Goal: Task Accomplishment & Management: Manage account settings

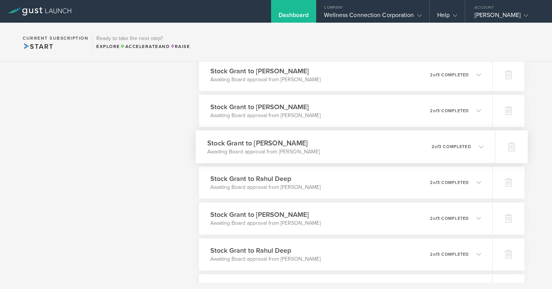
scroll to position [1194, 0]
click at [280, 212] on h3 "Stock Grant to [PERSON_NAME]" at bounding box center [263, 214] width 113 height 10
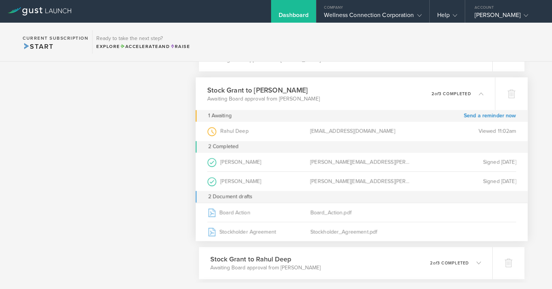
scroll to position [1323, 0]
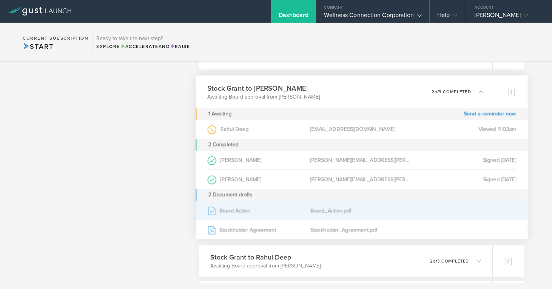
click at [324, 212] on div "Board_Action.pdf" at bounding box center [362, 210] width 103 height 19
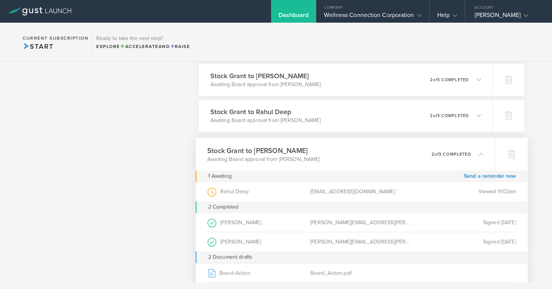
scroll to position [1260, 0]
click at [481, 154] on polyline at bounding box center [482, 155] width 4 height 2
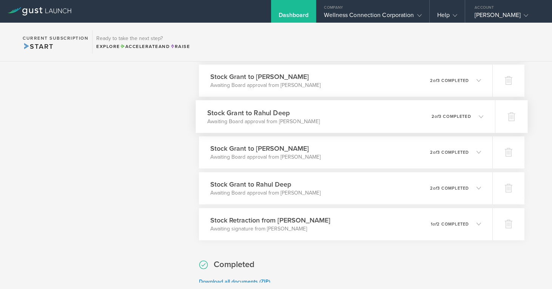
click at [482, 115] on icon at bounding box center [481, 116] width 5 height 5
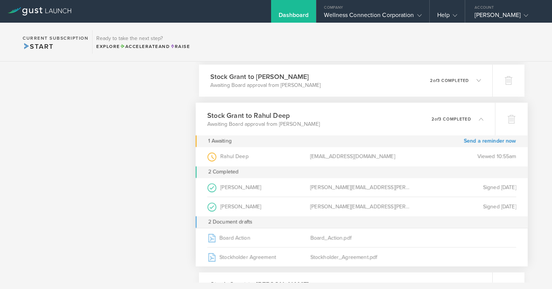
click at [482, 115] on div "0 undeliverable 2 of 3 completed" at bounding box center [458, 119] width 52 height 13
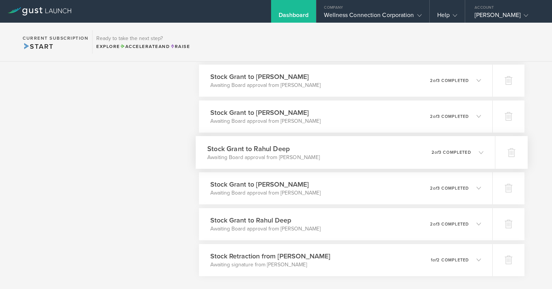
scroll to position [1214, 0]
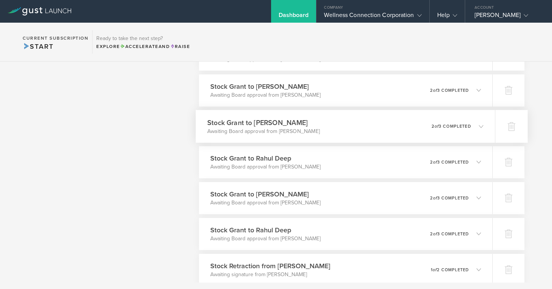
click at [480, 124] on icon at bounding box center [481, 126] width 5 height 5
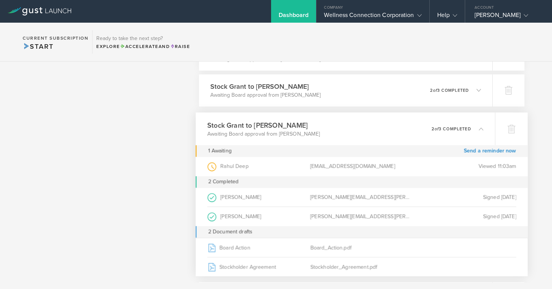
click at [480, 124] on div "0 undeliverable 2 of 3 completed" at bounding box center [458, 128] width 52 height 13
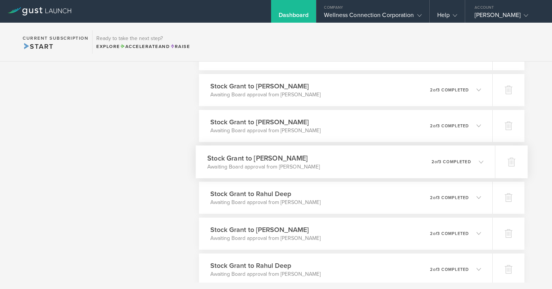
scroll to position [1177, 0]
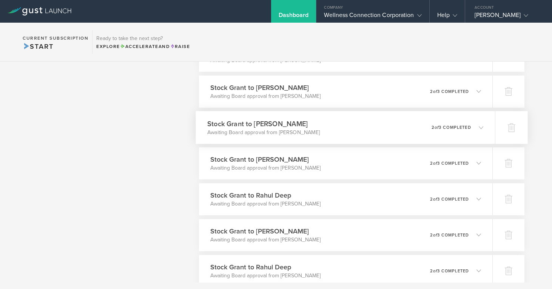
click at [479, 125] on icon at bounding box center [478, 127] width 12 height 7
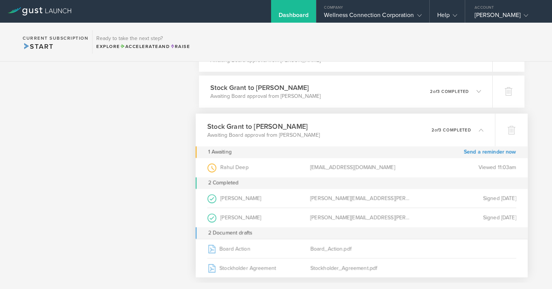
click at [479, 125] on div "0 undeliverable 2 of 3 completed" at bounding box center [458, 130] width 52 height 13
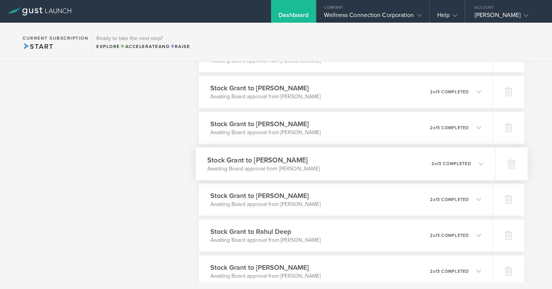
scroll to position [1140, 0]
click at [481, 127] on icon at bounding box center [481, 128] width 5 height 5
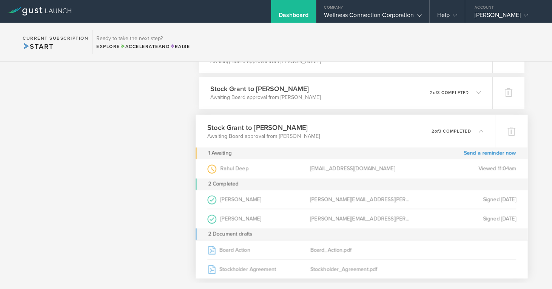
click at [481, 127] on div "0 undeliverable 2 of 3 completed" at bounding box center [458, 131] width 52 height 13
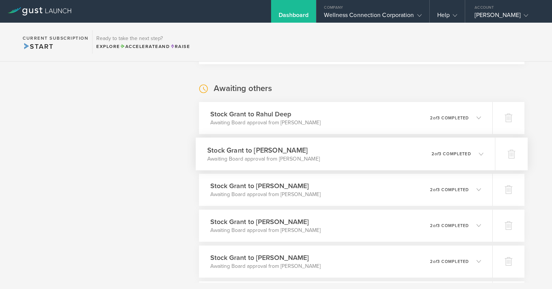
scroll to position [1078, 0]
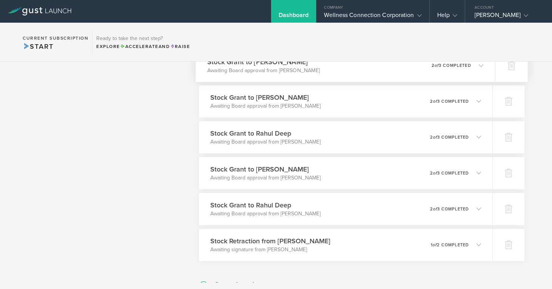
scroll to position [1240, 0]
click at [303, 236] on h3 "Stock Retraction from [PERSON_NAME]" at bounding box center [268, 240] width 122 height 10
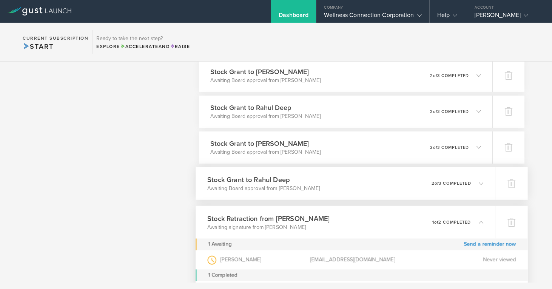
scroll to position [1280, 0]
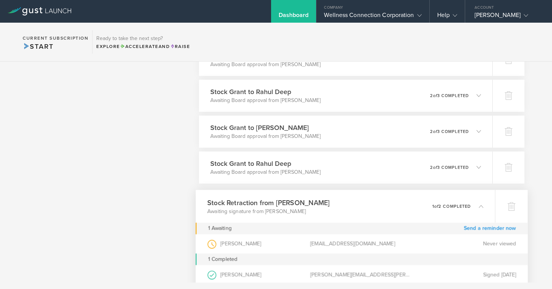
click at [478, 227] on link "Send a reminder now" at bounding box center [490, 229] width 53 height 12
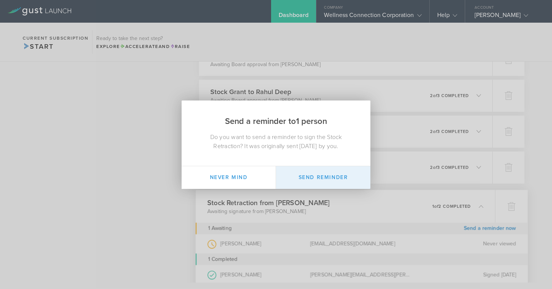
click at [329, 180] on button "Send Reminder" at bounding box center [323, 177] width 94 height 23
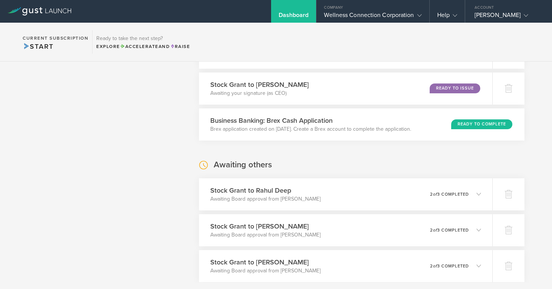
scroll to position [1001, 0]
click at [264, 190] on h3 "Stock Grant to Rahul Deep" at bounding box center [263, 191] width 113 height 10
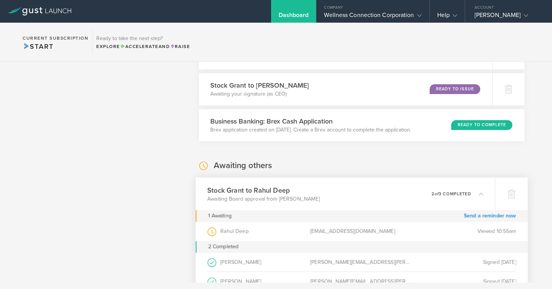
click at [264, 190] on h3 "Stock Grant to Rahul Deep" at bounding box center [263, 190] width 113 height 10
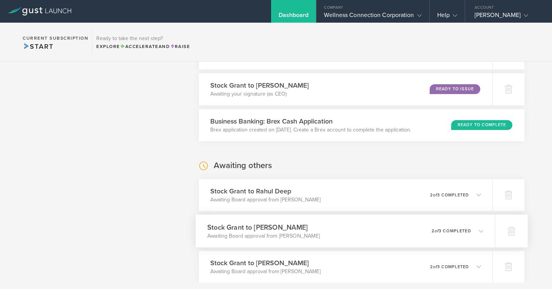
click at [262, 225] on h3 "Stock Grant to [PERSON_NAME]" at bounding box center [263, 227] width 113 height 10
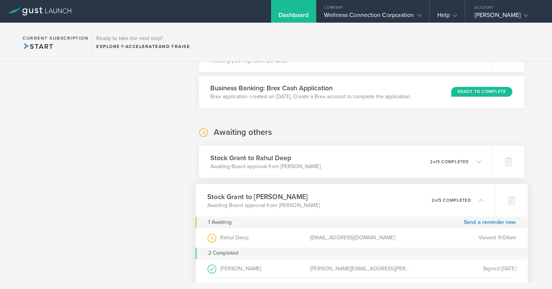
scroll to position [1049, 0]
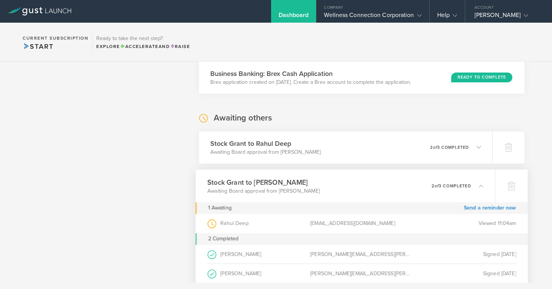
click at [262, 183] on h3 "Stock Grant to [PERSON_NAME]" at bounding box center [263, 182] width 113 height 10
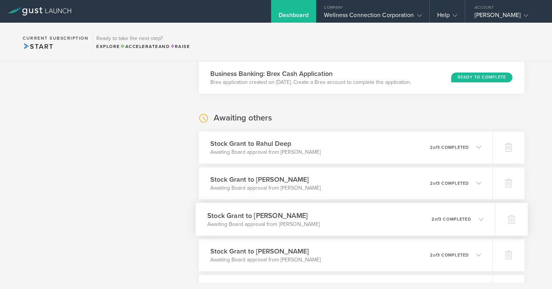
click at [261, 215] on h3 "Stock Grant to [PERSON_NAME]" at bounding box center [263, 215] width 113 height 10
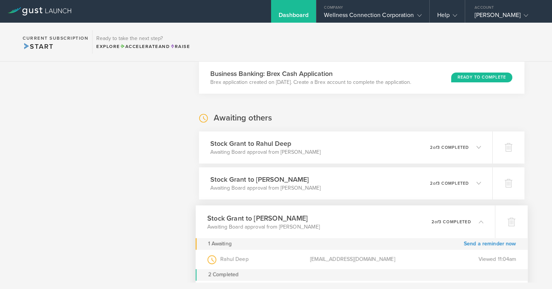
click at [261, 215] on h3 "Stock Grant to [PERSON_NAME]" at bounding box center [263, 218] width 113 height 10
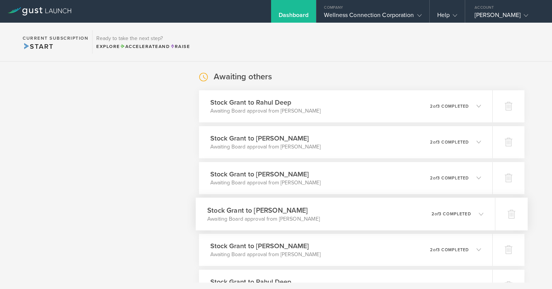
scroll to position [1092, 0]
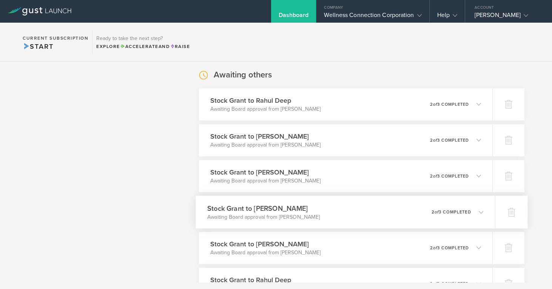
click at [266, 210] on h3 "Stock Grant to [PERSON_NAME]" at bounding box center [263, 208] width 113 height 10
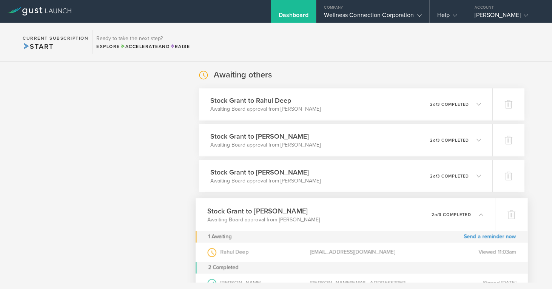
click at [266, 210] on h3 "Stock Grant to [PERSON_NAME]" at bounding box center [263, 211] width 113 height 10
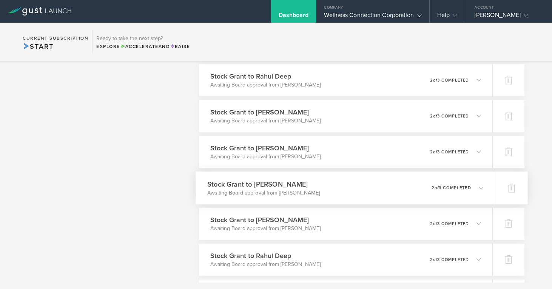
scroll to position [1132, 0]
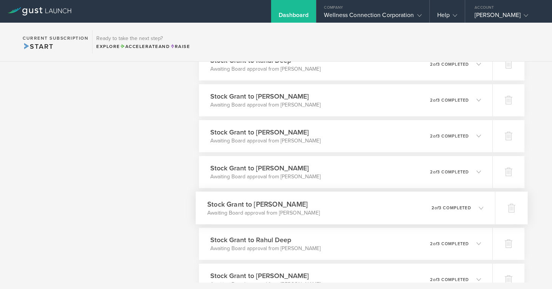
click at [266, 206] on h3 "Stock Grant to [PERSON_NAME]" at bounding box center [263, 204] width 113 height 10
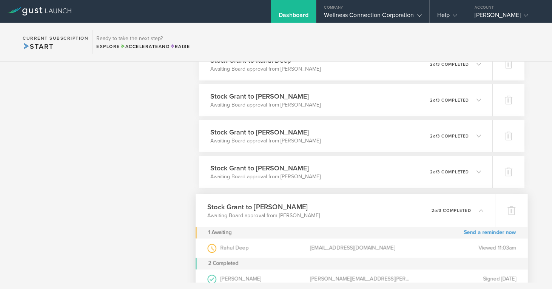
click at [266, 206] on h3 "Stock Grant to [PERSON_NAME]" at bounding box center [263, 206] width 113 height 10
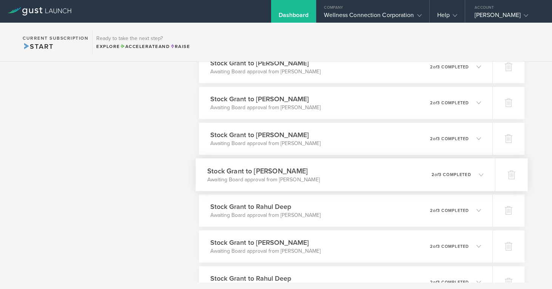
scroll to position [1171, 0]
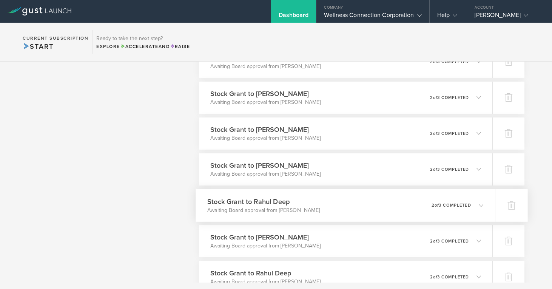
click at [266, 204] on h3 "Stock Grant to Rahul Deep" at bounding box center [263, 202] width 113 height 10
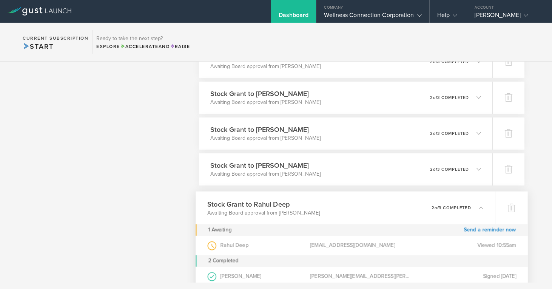
click at [266, 204] on h3 "Stock Grant to Rahul Deep" at bounding box center [263, 204] width 113 height 10
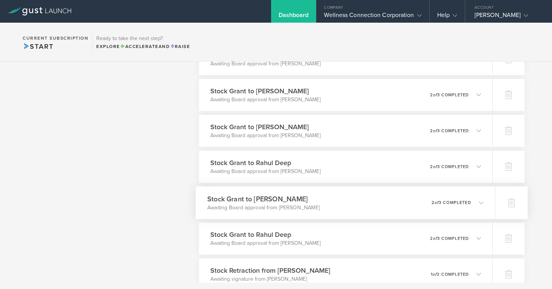
scroll to position [1210, 0]
click at [259, 235] on h3 "Stock Grant to Rahul Deep" at bounding box center [263, 234] width 113 height 10
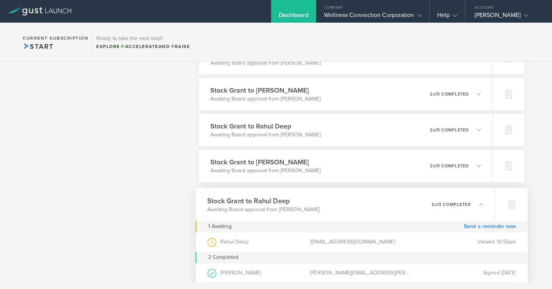
scroll to position [1247, 0]
click at [259, 200] on h3 "Stock Grant to Rahul Deep" at bounding box center [263, 199] width 113 height 10
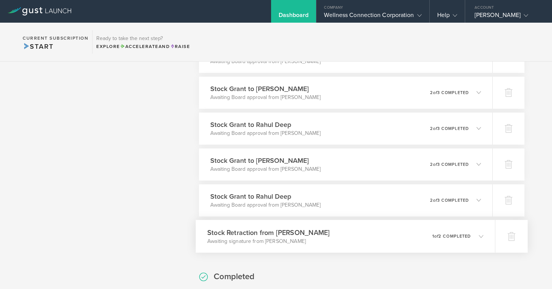
scroll to position [1249, 0]
